Goal: Communication & Community: Answer question/provide support

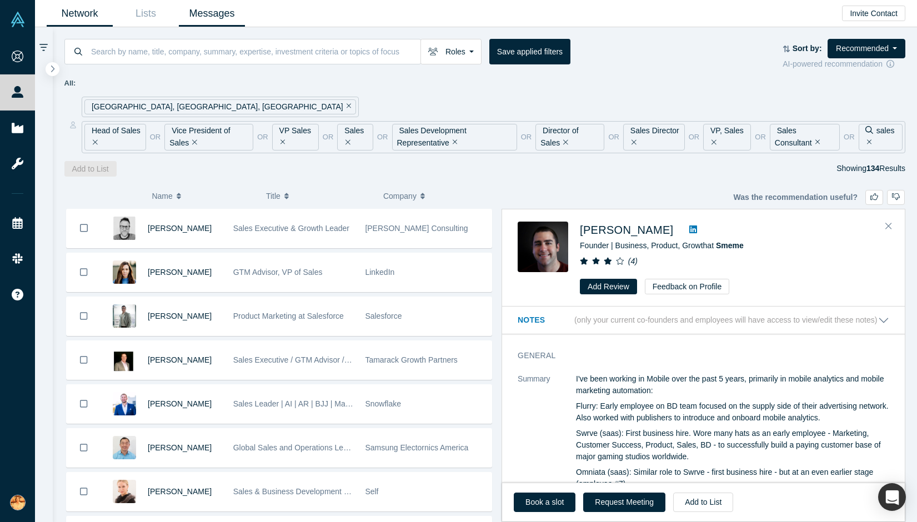
scroll to position [798, 0]
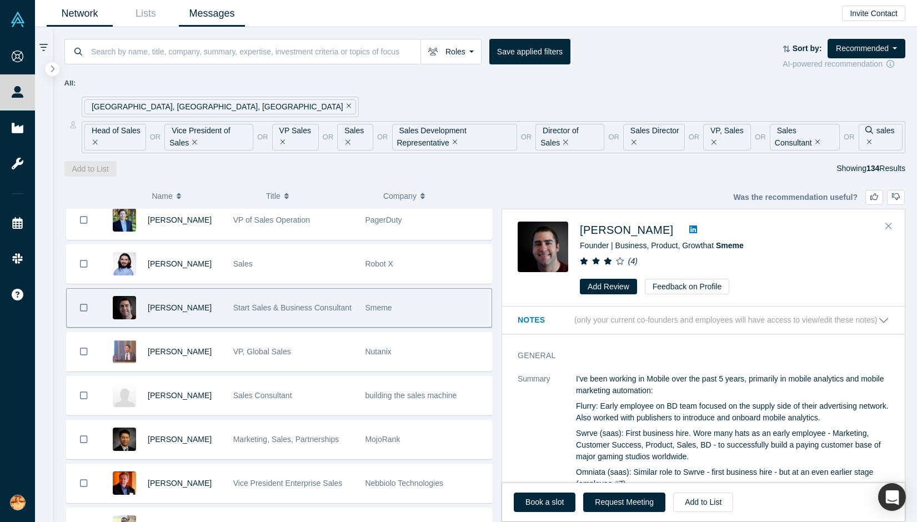
click at [218, 20] on link "Messages" at bounding box center [212, 14] width 66 height 26
